Goal: Information Seeking & Learning: Learn about a topic

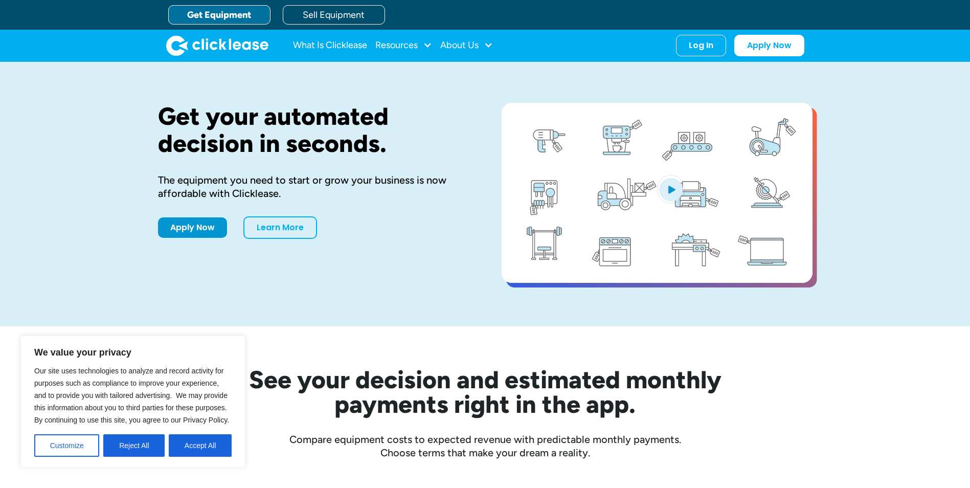
click at [213, 17] on link "Get Equipment" at bounding box center [219, 14] width 102 height 19
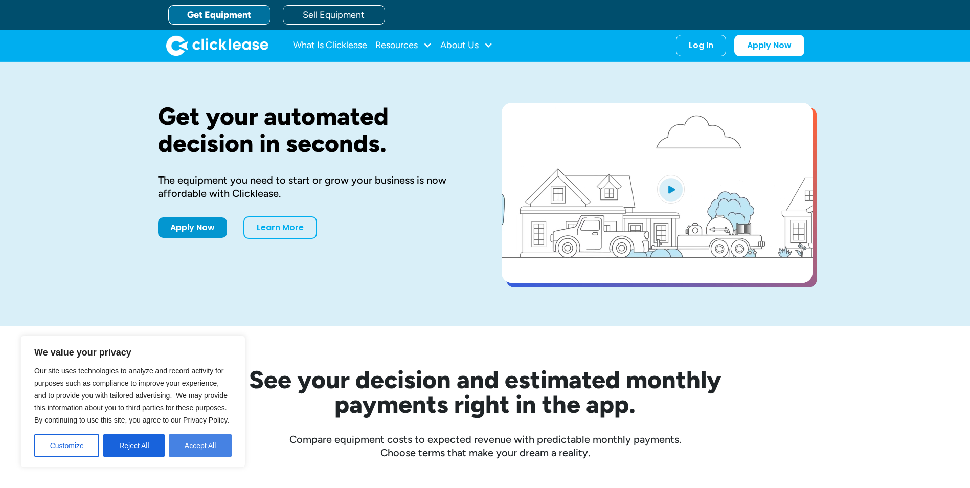
click at [198, 448] on button "Accept All" at bounding box center [200, 445] width 63 height 22
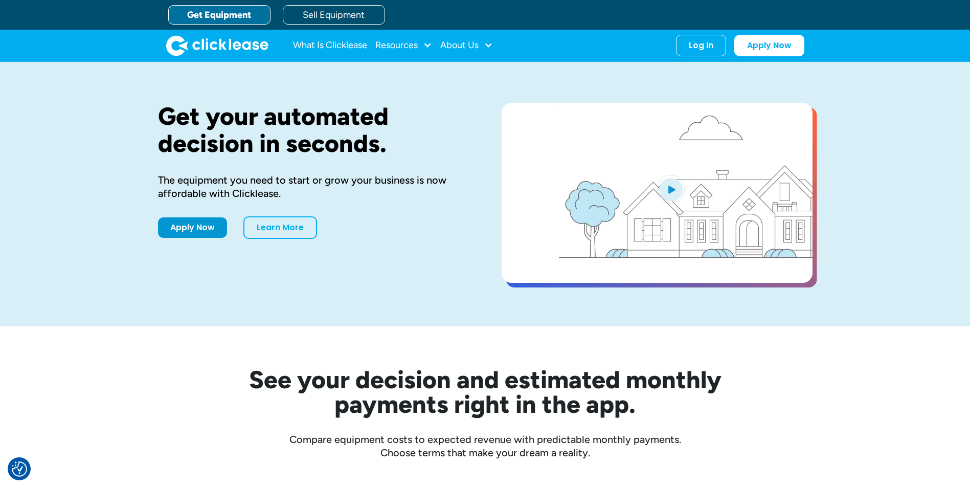
click at [204, 15] on link "Get Equipment" at bounding box center [219, 14] width 102 height 19
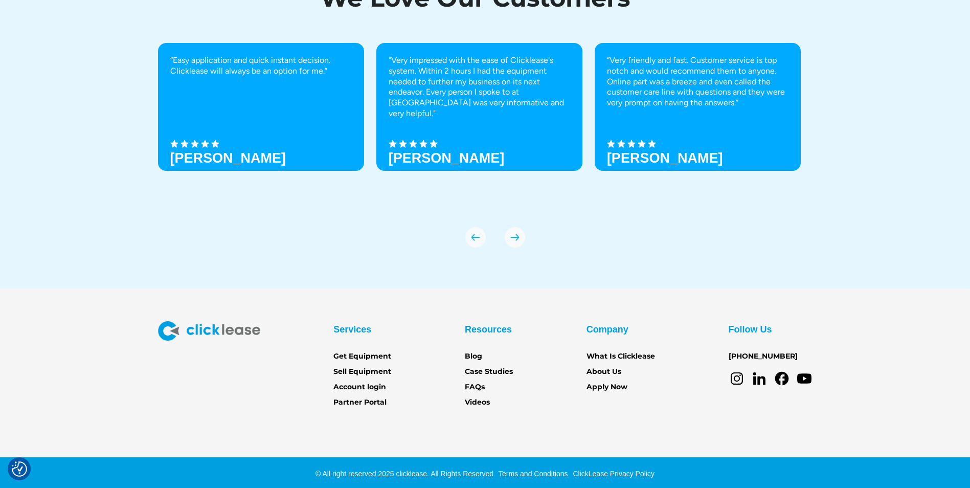
scroll to position [3549, 0]
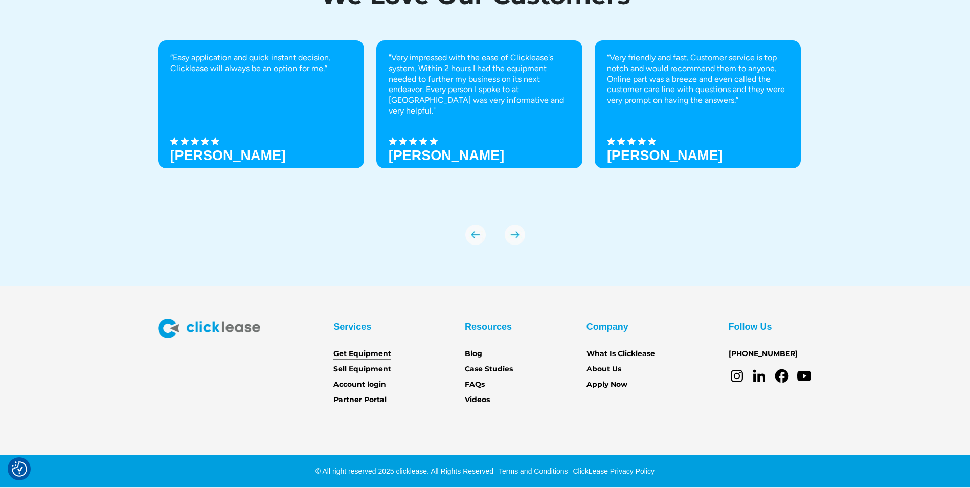
click at [352, 357] on link "Get Equipment" at bounding box center [362, 353] width 58 height 11
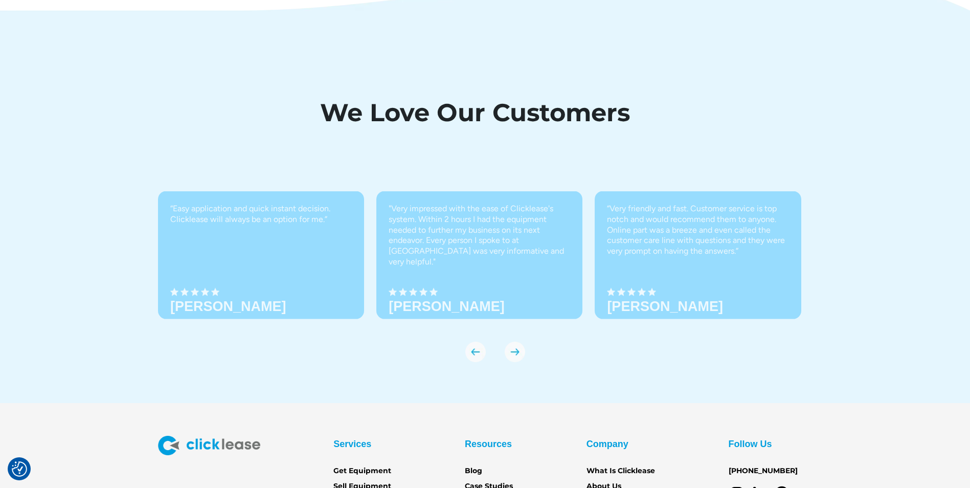
scroll to position [3549, 0]
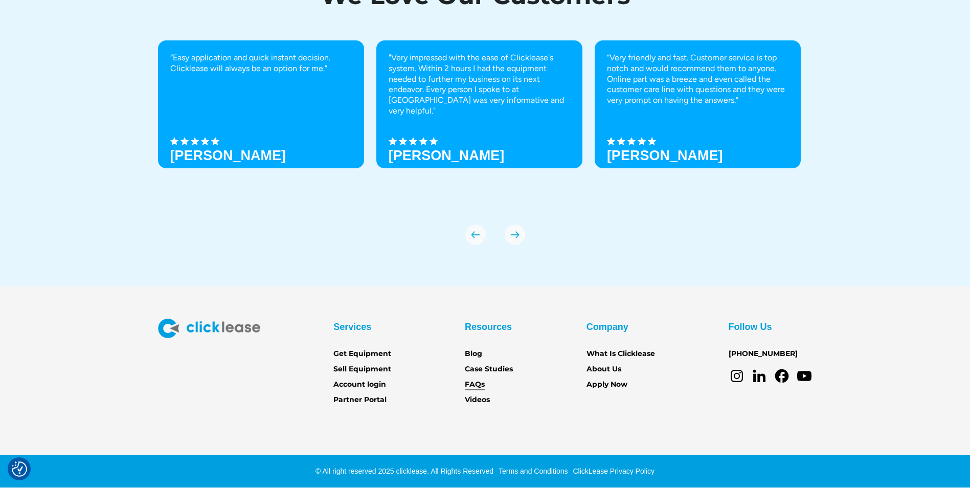
click at [475, 386] on link "FAQs" at bounding box center [475, 384] width 20 height 11
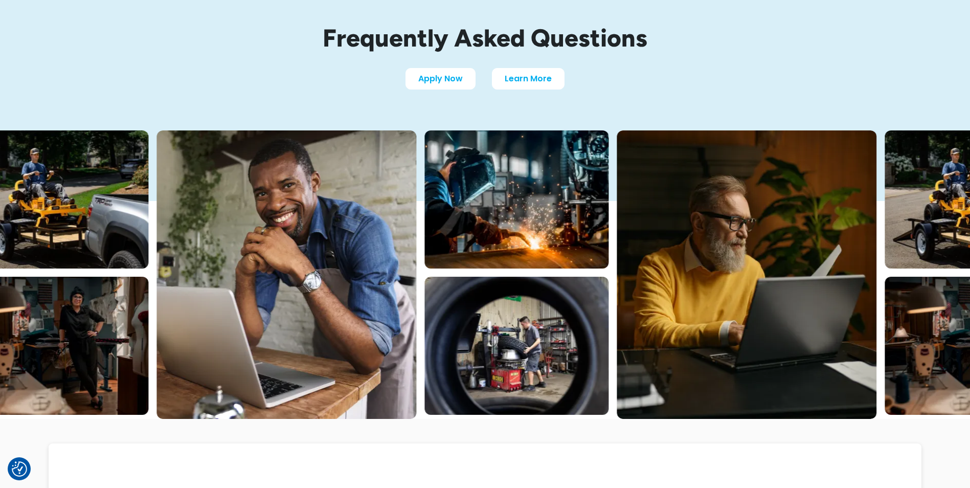
scroll to position [307, 0]
